Goal: Task Accomplishment & Management: Use online tool/utility

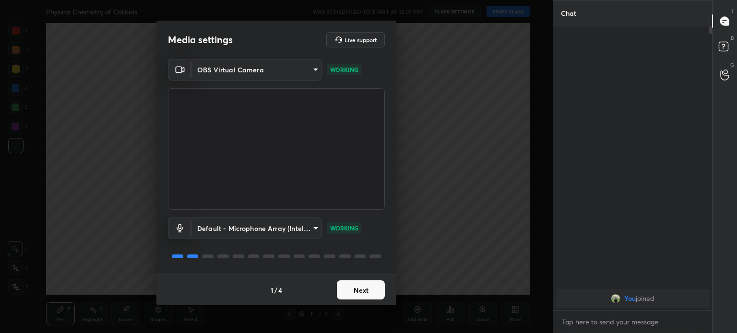
click at [236, 61] on body "1 2 3 4 5 6 7 C X Z C X Z E E Erase all H H Physical Chemistry of Colloids WAS …" at bounding box center [368, 166] width 737 height 333
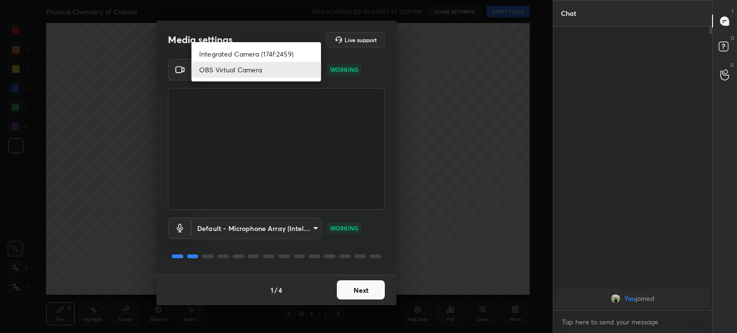
click at [239, 51] on li "Integrated Camera (174f:2459)" at bounding box center [256, 54] width 130 height 16
type input "508fb433e1996cd6e8905166ba7ed748c512908726d307d94b000c2f198a4065"
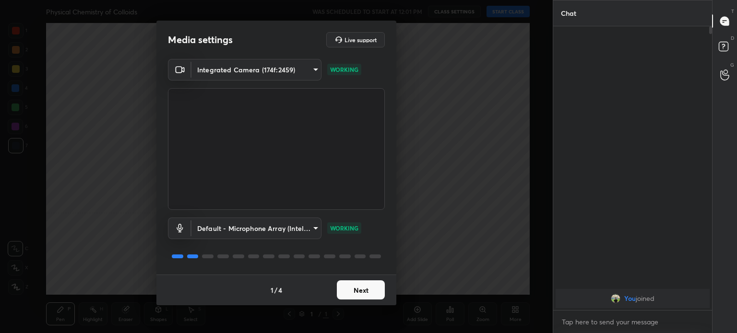
click at [362, 286] on button "Next" at bounding box center [361, 290] width 48 height 19
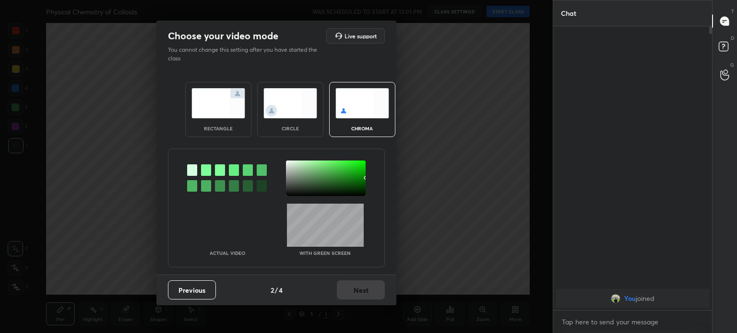
click at [279, 107] on img at bounding box center [290, 103] width 54 height 30
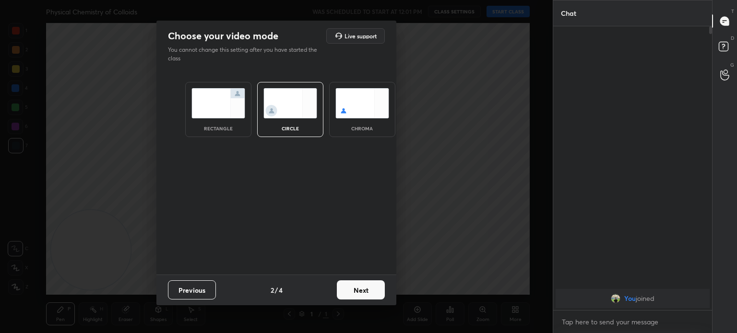
click at [285, 119] on div "circle" at bounding box center [290, 109] width 66 height 55
click at [369, 290] on button "Next" at bounding box center [361, 290] width 48 height 19
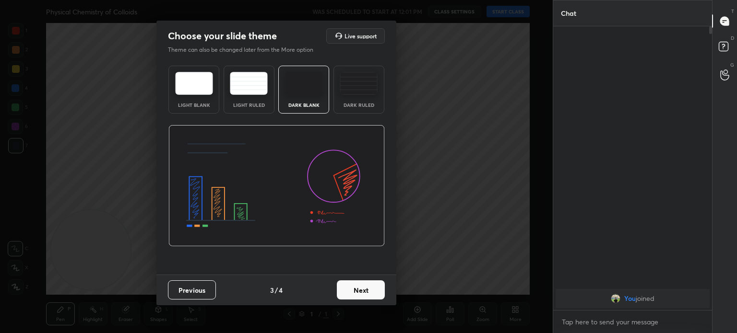
click at [374, 293] on button "Next" at bounding box center [361, 290] width 48 height 19
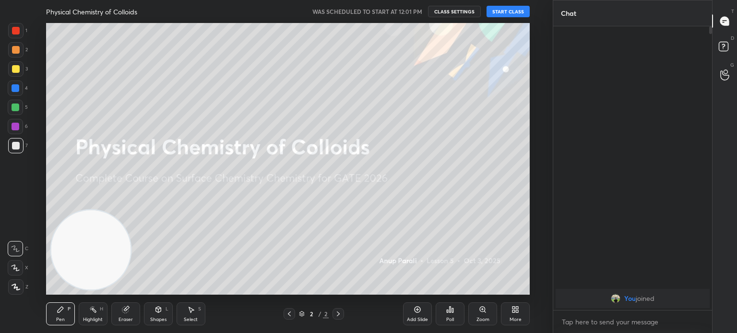
click at [508, 13] on button "START CLASS" at bounding box center [507, 12] width 43 height 12
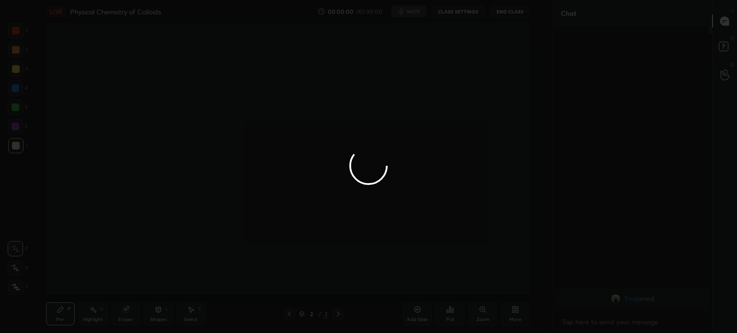
click at [12, 68] on div at bounding box center [368, 166] width 737 height 333
click at [17, 68] on div at bounding box center [368, 166] width 737 height 333
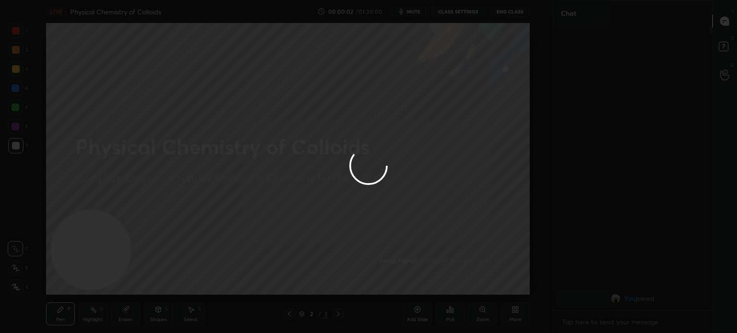
click at [16, 69] on div at bounding box center [368, 166] width 737 height 333
click at [16, 70] on div at bounding box center [16, 69] width 8 height 8
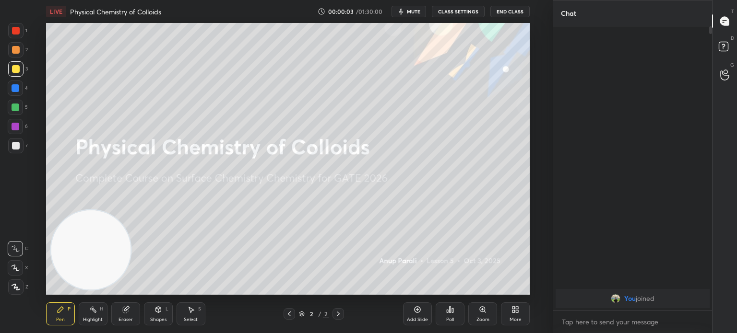
click at [17, 69] on div at bounding box center [16, 69] width 8 height 8
click at [19, 289] on icon at bounding box center [16, 287] width 9 height 7
click at [17, 286] on icon at bounding box center [16, 287] width 9 height 7
click at [516, 312] on icon at bounding box center [517, 311] width 2 height 2
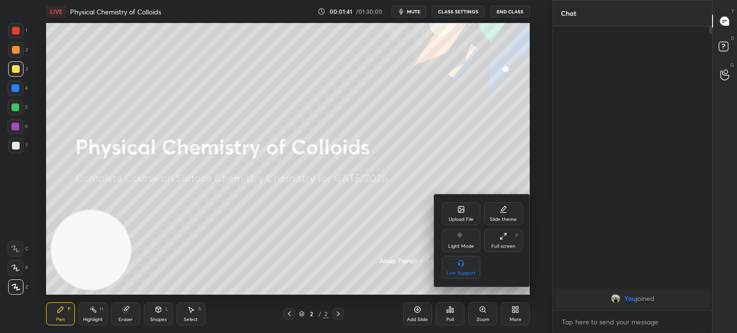
click at [462, 216] on div "Upload File" at bounding box center [461, 213] width 38 height 23
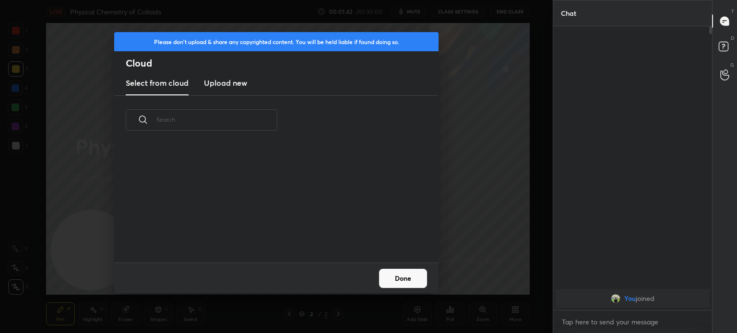
scroll to position [118, 308]
click at [232, 84] on h3 "Upload new" at bounding box center [225, 83] width 43 height 12
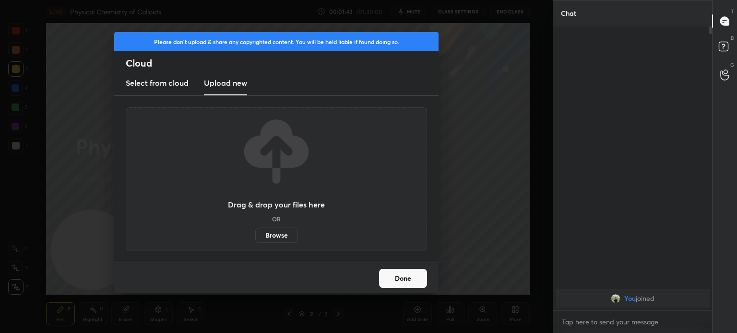
click at [280, 241] on label "Browse" at bounding box center [276, 235] width 43 height 15
click at [255, 241] on input "Browse" at bounding box center [255, 235] width 0 height 15
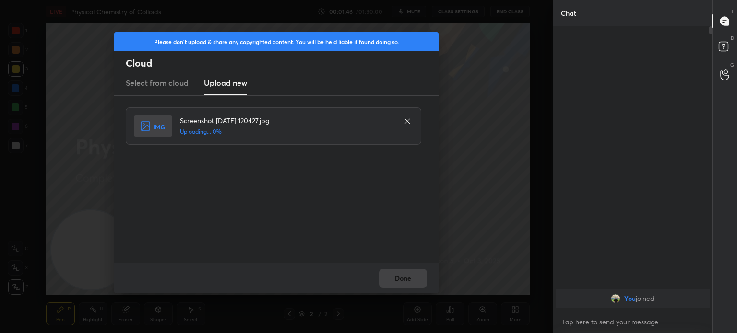
click at [398, 268] on div "Done" at bounding box center [276, 278] width 324 height 31
click at [400, 275] on div "Done" at bounding box center [276, 278] width 324 height 31
click at [401, 277] on div "Done" at bounding box center [276, 278] width 324 height 31
click at [401, 279] on div "Done" at bounding box center [276, 278] width 324 height 31
click at [401, 280] on div "Done" at bounding box center [276, 278] width 324 height 31
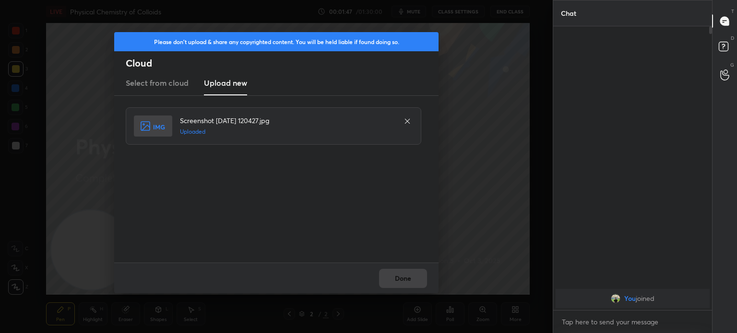
click at [401, 280] on button "Done" at bounding box center [403, 278] width 48 height 19
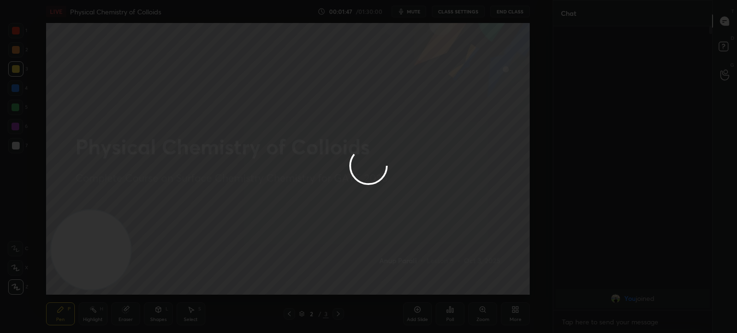
click at [401, 279] on button "Done" at bounding box center [403, 278] width 48 height 19
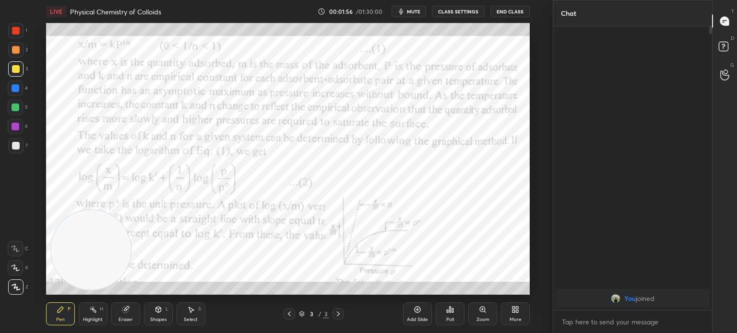
click at [12, 32] on div at bounding box center [16, 31] width 8 height 8
click at [95, 318] on div "Highlight" at bounding box center [93, 320] width 20 height 5
click at [89, 311] on icon at bounding box center [93, 310] width 8 height 8
click at [58, 295] on div "Pen P Highlight H Eraser Shapes L Select S 3 / 3 Add Slide Poll Zoom More" at bounding box center [288, 314] width 484 height 38
click at [61, 305] on div "Pen P" at bounding box center [60, 314] width 29 height 23
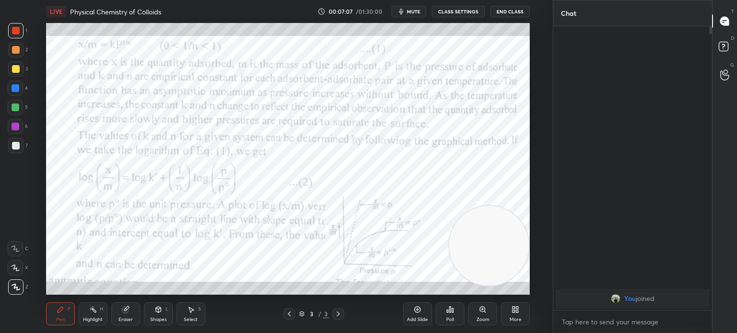
click at [420, 12] on span "mute" at bounding box center [413, 11] width 13 height 7
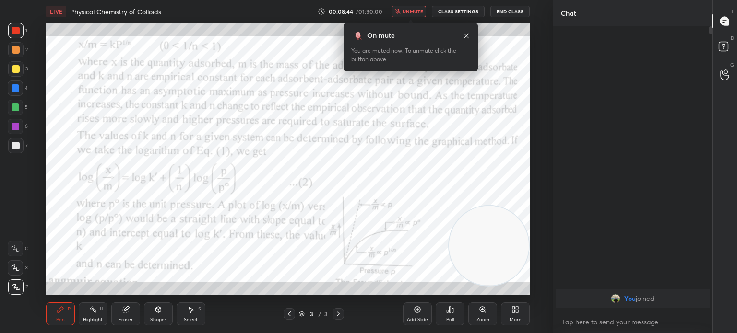
click at [507, 12] on button "End Class" at bounding box center [509, 12] width 39 height 12
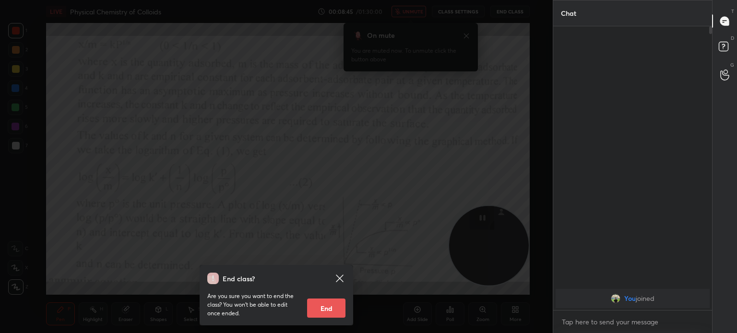
click at [334, 309] on button "End" at bounding box center [326, 308] width 38 height 19
type textarea "x"
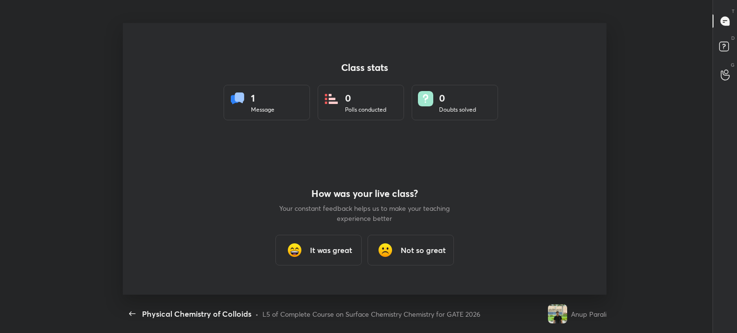
scroll to position [272, 729]
